Goal: Communication & Community: Answer question/provide support

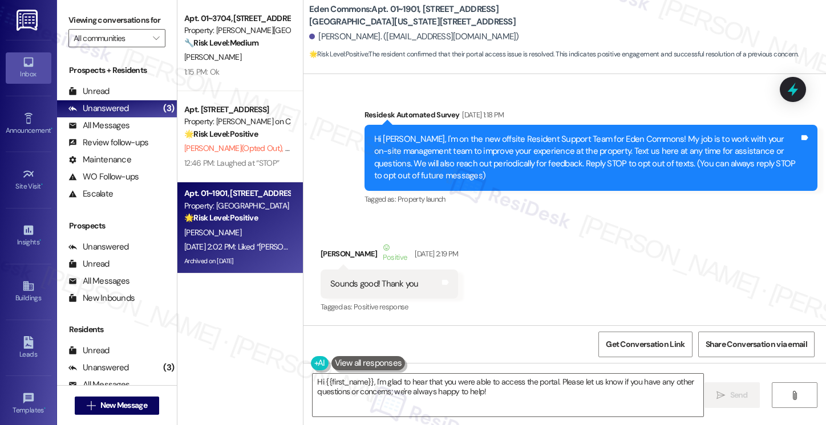
scroll to position [7113, 0]
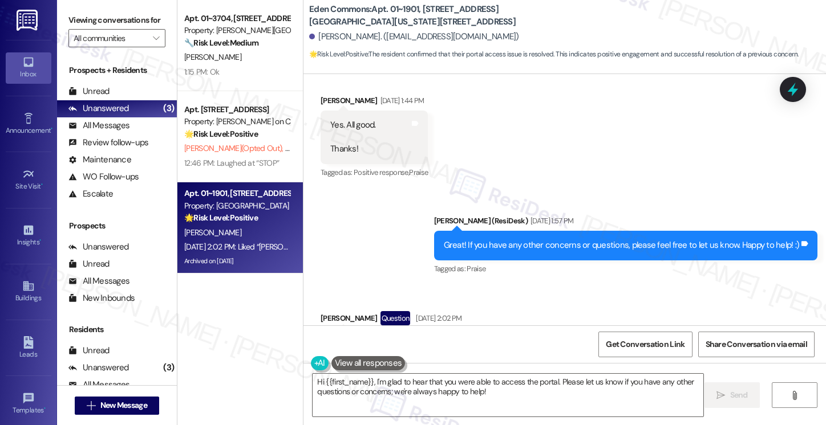
drag, startPoint x: 576, startPoint y: 179, endPoint x: 589, endPoint y: 179, distance: 12.5
click at [586, 338] on div "Liked “[PERSON_NAME] ([PERSON_NAME]): Great! If you have any other concerns or …" at bounding box center [542, 350] width 425 height 25
click at [592, 338] on div "Liked “[PERSON_NAME] ([PERSON_NAME]): Great! If you have any other concerns or …" at bounding box center [542, 350] width 425 height 25
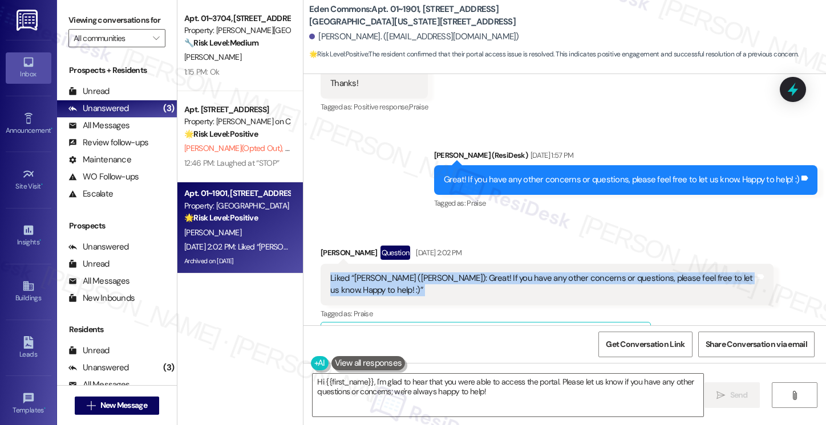
scroll to position [7228, 0]
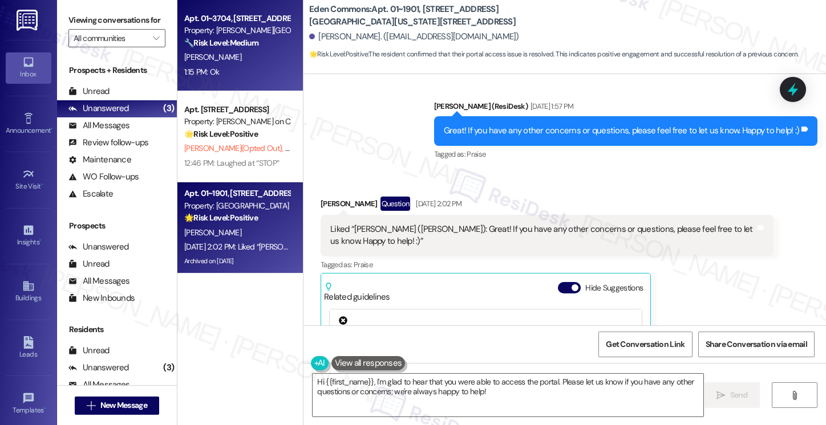
click at [266, 56] on div "[PERSON_NAME]" at bounding box center [237, 57] width 108 height 14
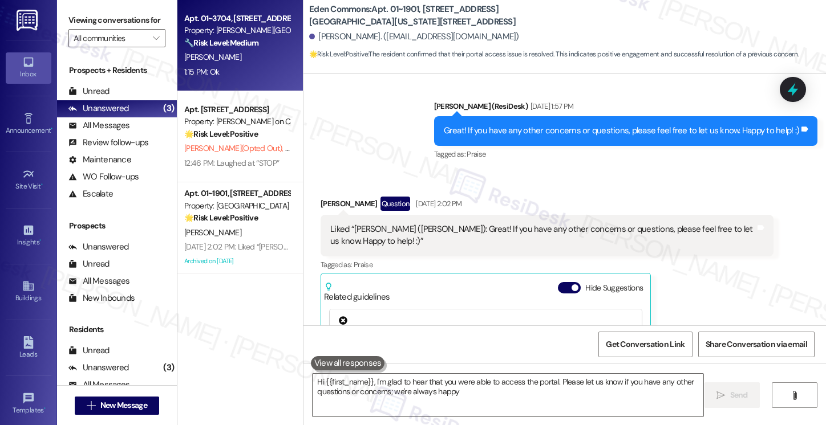
type textarea "Hi {{first_name}}, I'm glad to hear that you were able to access the portal. Pl…"
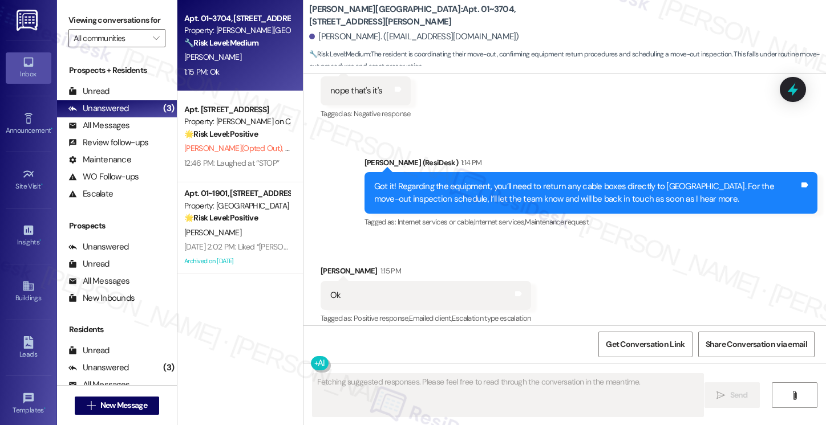
scroll to position [1087, 0]
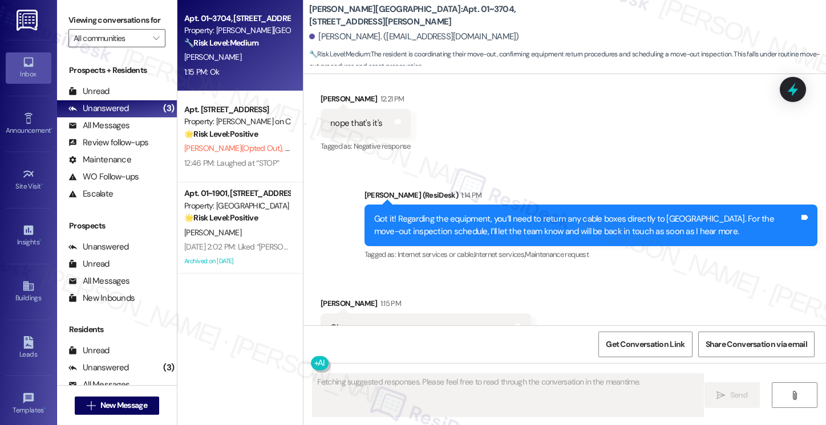
click at [437, 213] on div "Got it! Regarding the equipment, you’ll need to return any cable boxes directly…" at bounding box center [586, 225] width 425 height 25
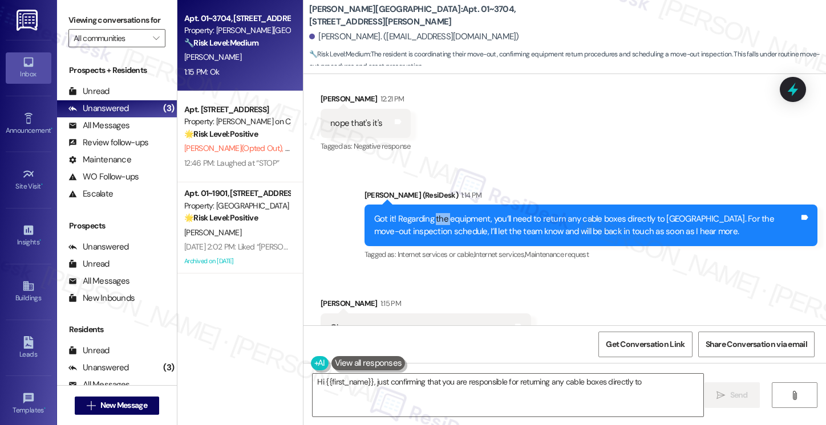
click at [437, 213] on div "Got it! Regarding the equipment, you’ll need to return any cable boxes directly…" at bounding box center [586, 225] width 425 height 25
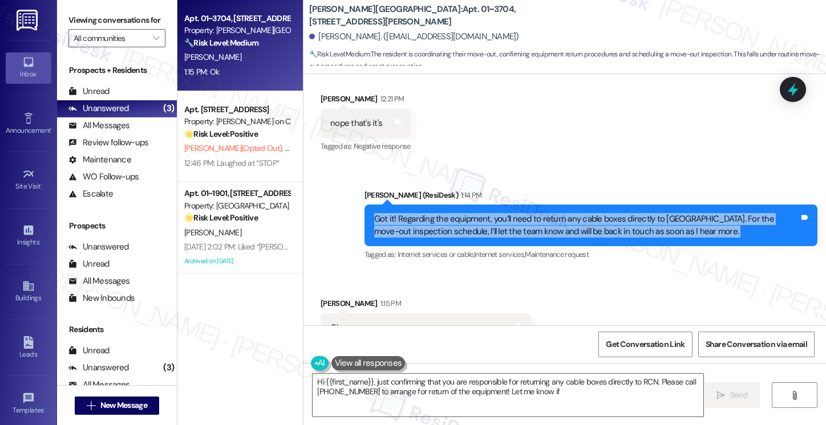
click at [437, 213] on div "Got it! Regarding the equipment, you’ll need to return any cable boxes directly…" at bounding box center [586, 225] width 425 height 25
type textarea "Hi {{first_name}}, just confirming that you are responsible for returning any c…"
click at [437, 213] on div "Got it! Regarding the equipment, you’ll need to return any cable boxes directly…" at bounding box center [586, 225] width 425 height 25
click at [562, 218] on div "Got it! Regarding the equipment, you’ll need to return any cable boxes directly…" at bounding box center [586, 225] width 425 height 25
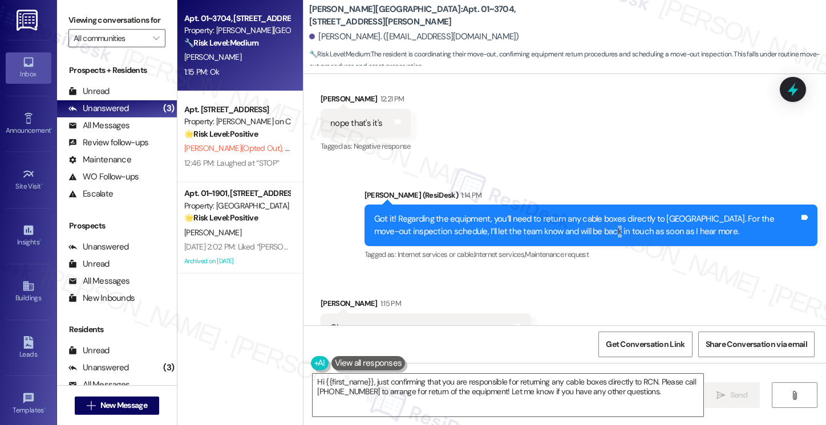
click at [562, 218] on div "Got it! Regarding the equipment, you’ll need to return any cable boxes directly…" at bounding box center [586, 225] width 425 height 25
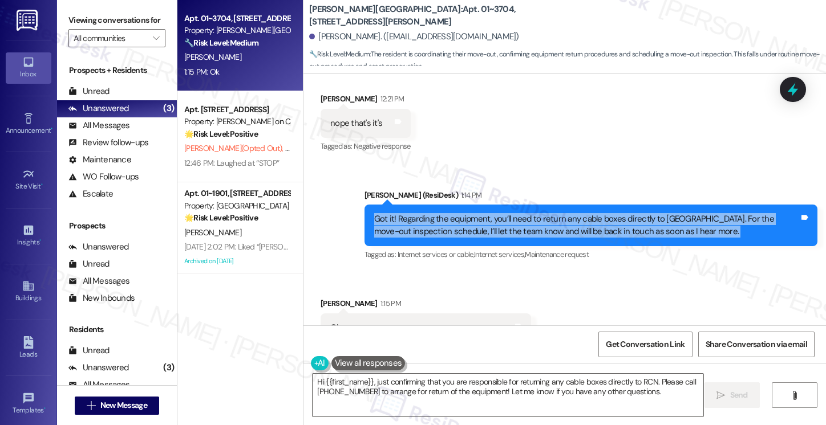
click at [562, 218] on div "Got it! Regarding the equipment, you’ll need to return any cable boxes directly…" at bounding box center [586, 225] width 425 height 25
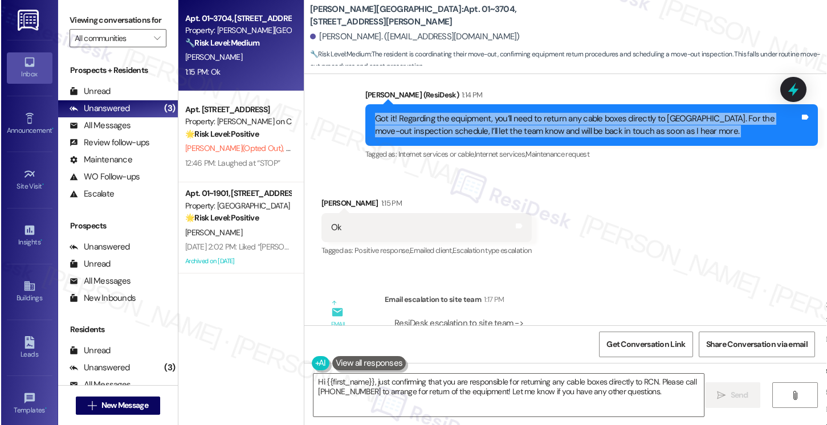
scroll to position [1258, 0]
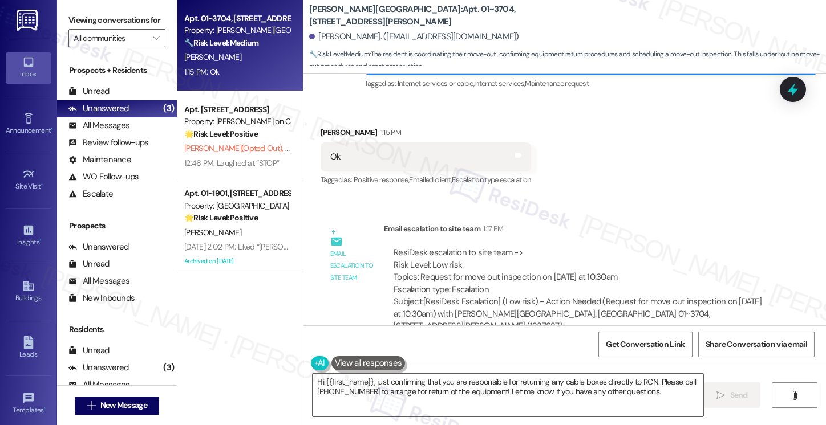
click at [363, 143] on div "Ok Tags and notes" at bounding box center [425, 157] width 210 height 29
drag, startPoint x: 470, startPoint y: 262, endPoint x: 607, endPoint y: 266, distance: 136.9
click at [607, 266] on div "ResiDesk escalation to site team -> Risk Level: Low risk Topics: Request for mo…" at bounding box center [579, 271] width 372 height 49
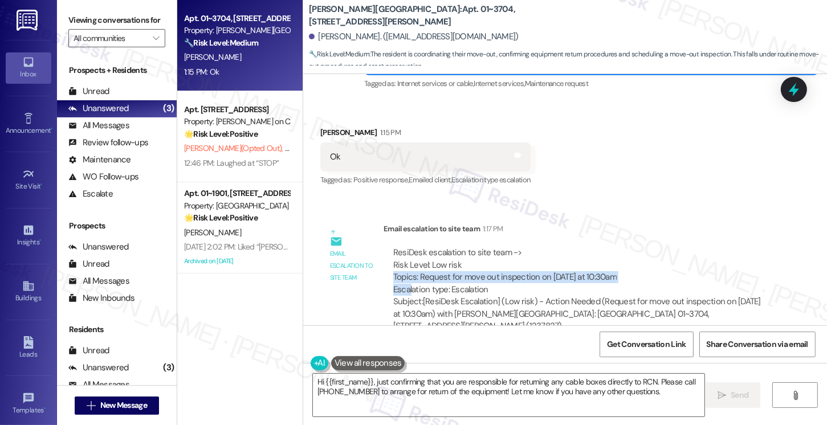
click at [607, 266] on div "ResiDesk escalation to site team -> Risk Level: Low risk Topics: Request for mo…" at bounding box center [579, 271] width 372 height 49
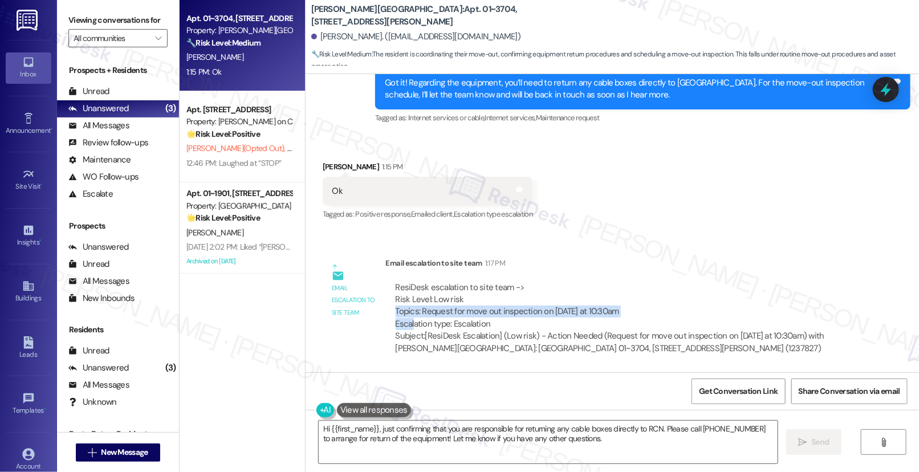
scroll to position [1187, 0]
